Goal: Task Accomplishment & Management: Manage account settings

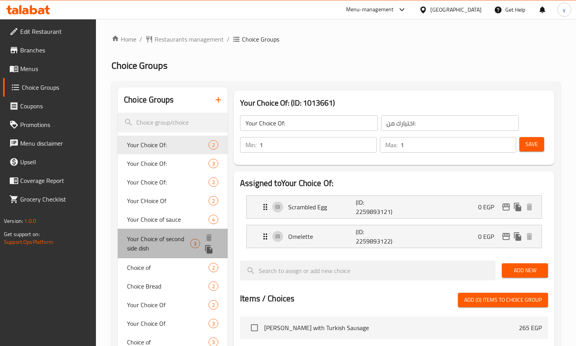
click at [174, 241] on span "Your Choice of second side dish" at bounding box center [158, 243] width 63 height 19
type input "Your Choice of second side dish"
type input "اختيارك للطبق الجانبي الثاني"
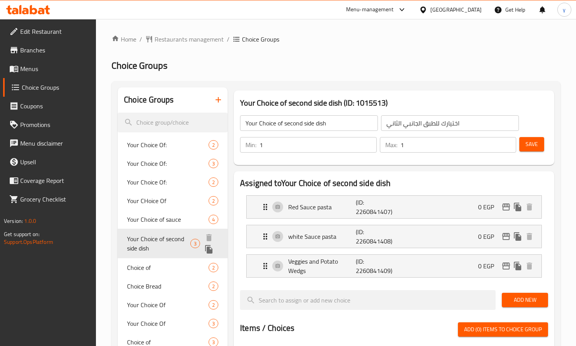
click at [174, 241] on span "Your Choice of second side dish" at bounding box center [158, 243] width 63 height 19
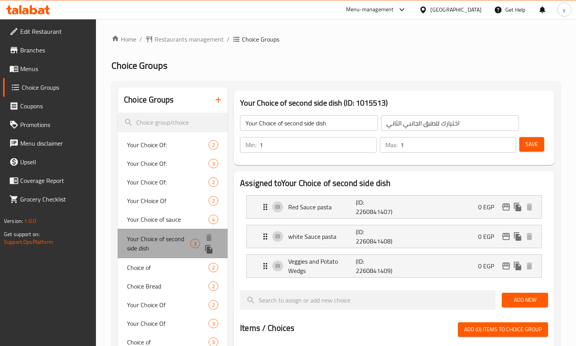
click at [174, 241] on span "Your Choice of second side dish" at bounding box center [158, 243] width 63 height 19
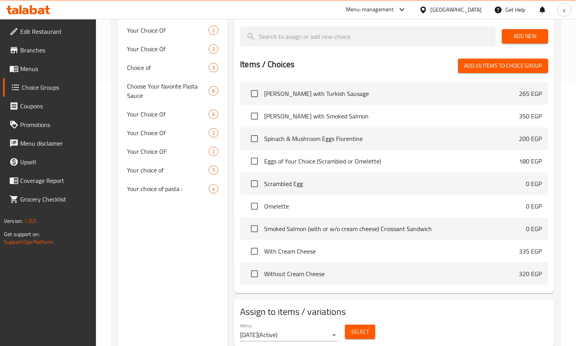
scroll to position [174, 0]
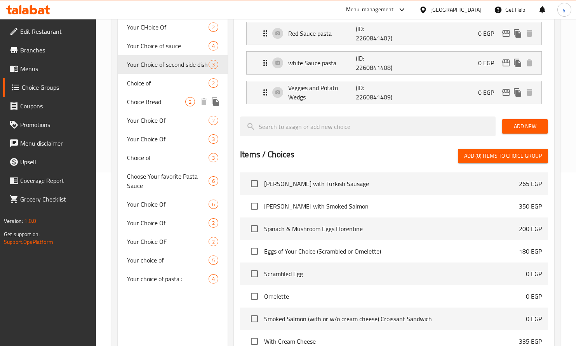
click at [162, 86] on span "Choice of" at bounding box center [168, 82] width 82 height 9
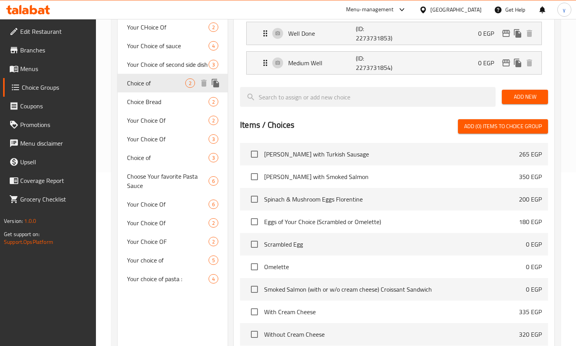
type input "Choice of"
type input "اختيار من"
click at [162, 86] on span "Choice of" at bounding box center [156, 82] width 58 height 9
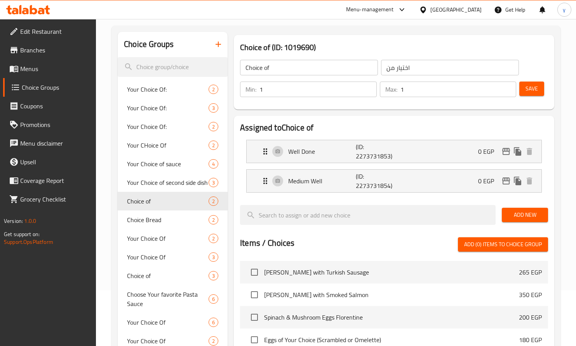
scroll to position [0, 0]
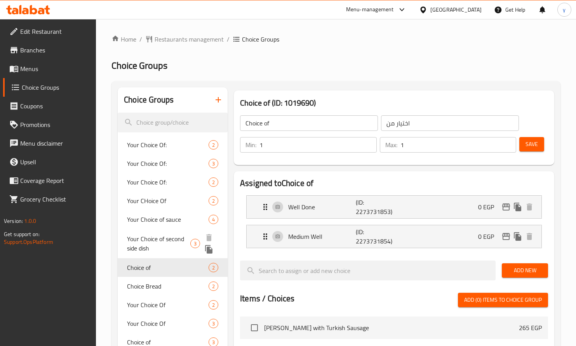
click at [181, 234] on span "Your Choice of second side dish" at bounding box center [158, 243] width 63 height 19
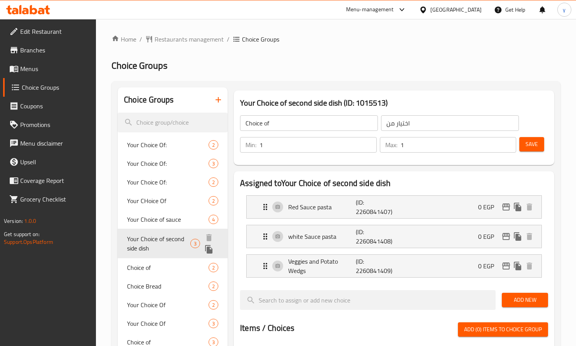
type input "Your Choice of second side dish"
type input "اختيارك للطبق الجانبي الثاني"
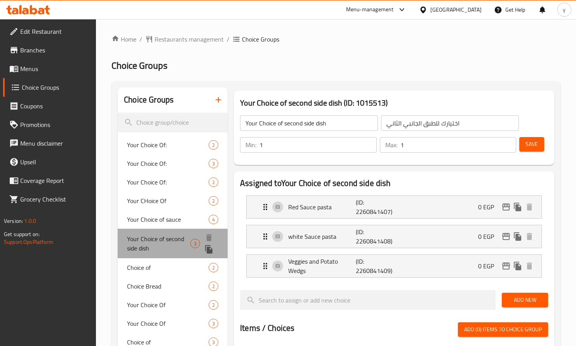
click at [180, 235] on span "Your Choice of second side dish" at bounding box center [158, 243] width 63 height 19
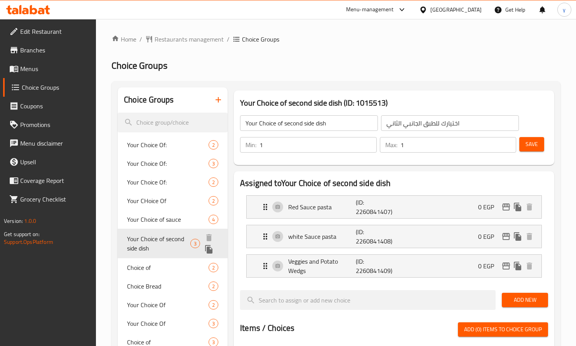
click at [180, 235] on span "Your Choice of second side dish" at bounding box center [158, 243] width 63 height 19
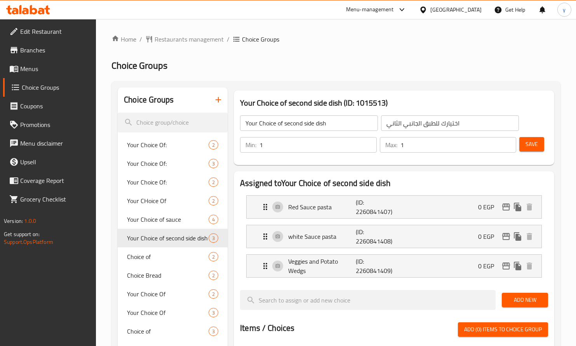
click at [45, 9] on icon at bounding box center [46, 9] width 5 height 9
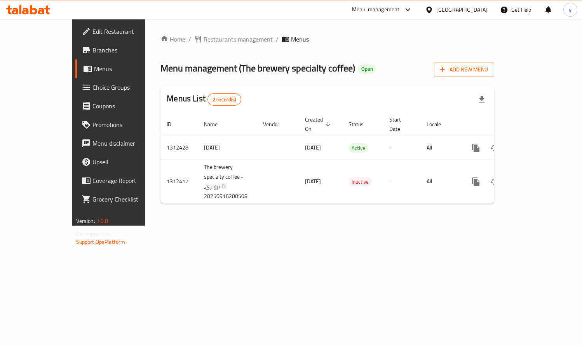
click at [92, 89] on span "Choice Groups" at bounding box center [127, 87] width 71 height 9
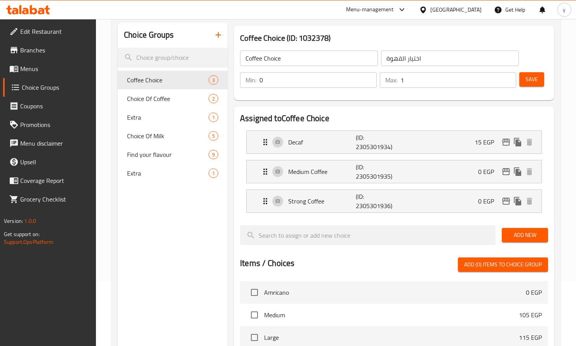
scroll to position [57, 0]
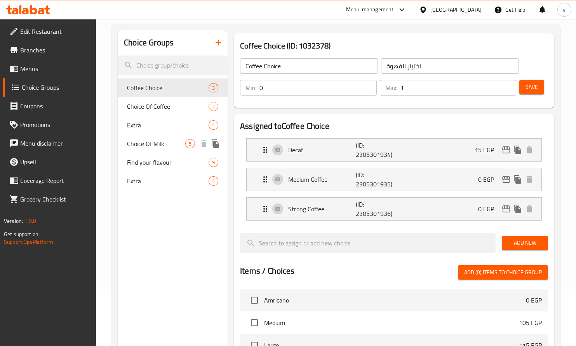
click at [153, 145] on span "Choice Of Milk" at bounding box center [156, 143] width 58 height 9
type input "Choice Of Milk"
type input "اختار الحليب"
type input "1"
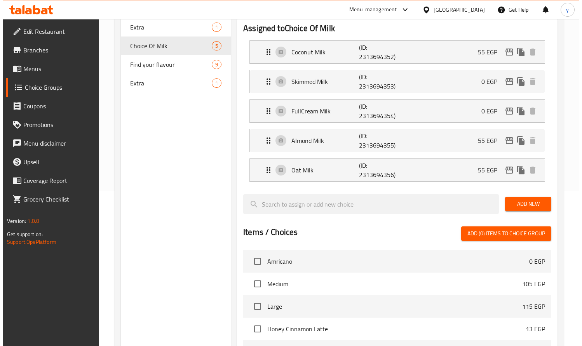
scroll to position [0, 0]
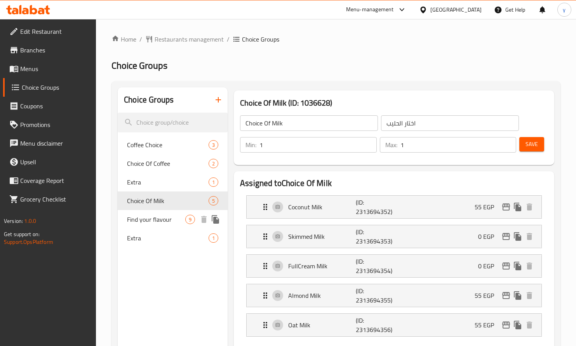
click at [154, 216] on span "Find your flavour" at bounding box center [156, 219] width 58 height 9
type input "Find your flavour"
type input "اختر نكهتك"
type input "0"
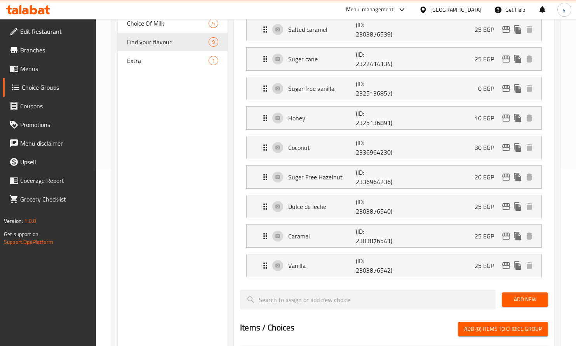
scroll to position [79, 0]
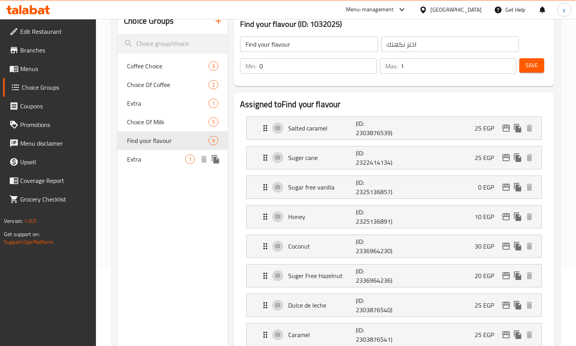
click at [156, 157] on span "Extra" at bounding box center [156, 159] width 58 height 9
type input "Extra"
type input "اضافة"
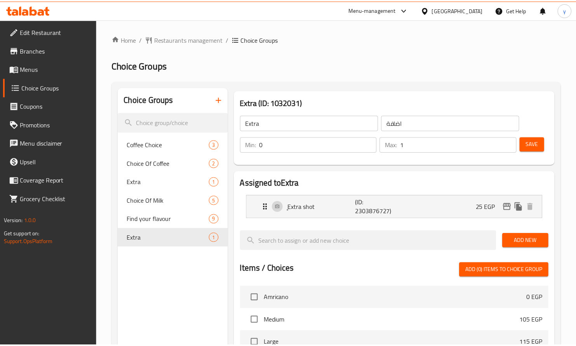
scroll to position [231, 0]
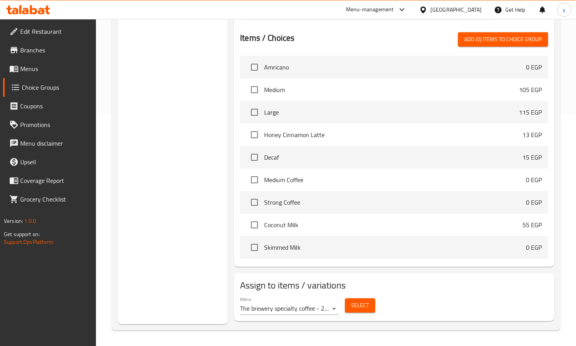
click at [37, 5] on div at bounding box center [28, 10] width 56 height 16
click at [35, 11] on icon at bounding box center [28, 9] width 44 height 9
